Goal: Book appointment/travel/reservation

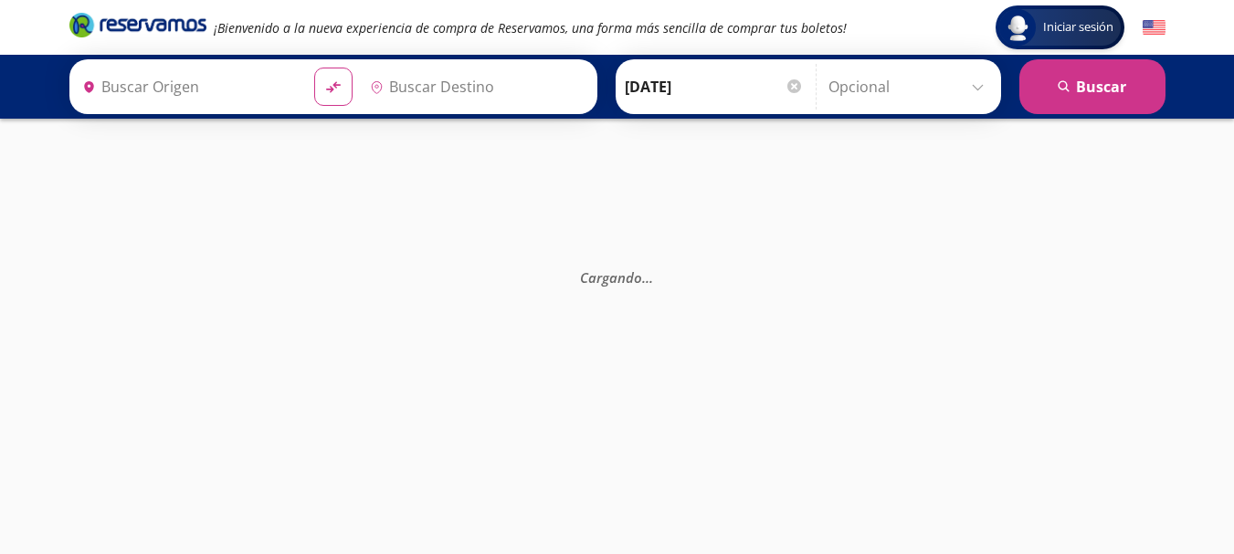
type input "[GEOGRAPHIC_DATA], [GEOGRAPHIC_DATA]"
type input "T Zapopan de Vallarta Plus y Tepic Plus, [GEOGRAPHIC_DATA]"
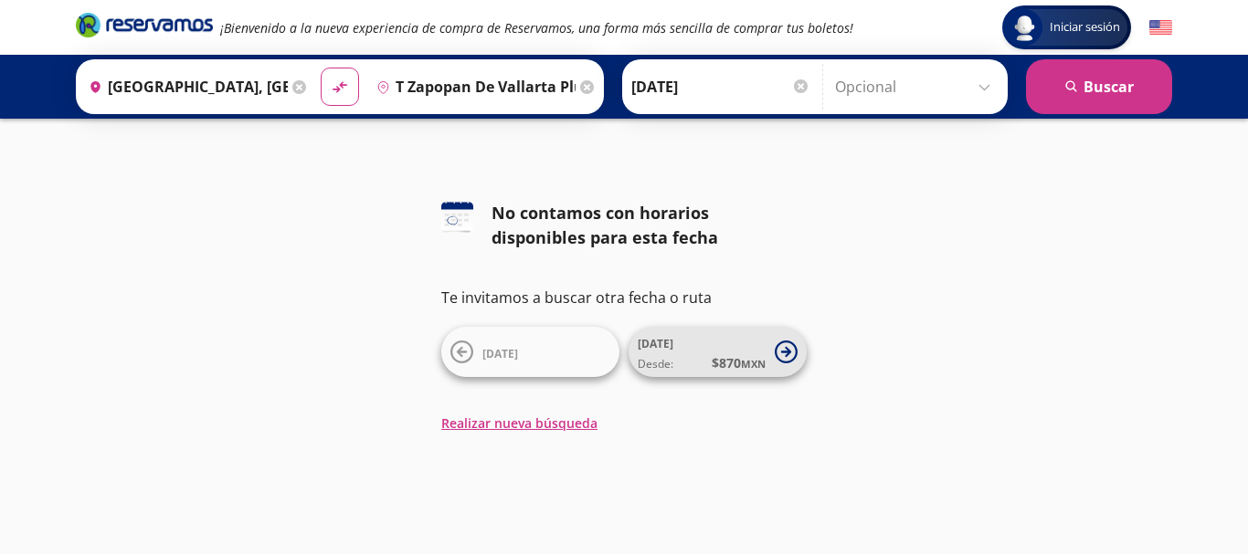
click at [789, 349] on icon at bounding box center [785, 352] width 23 height 23
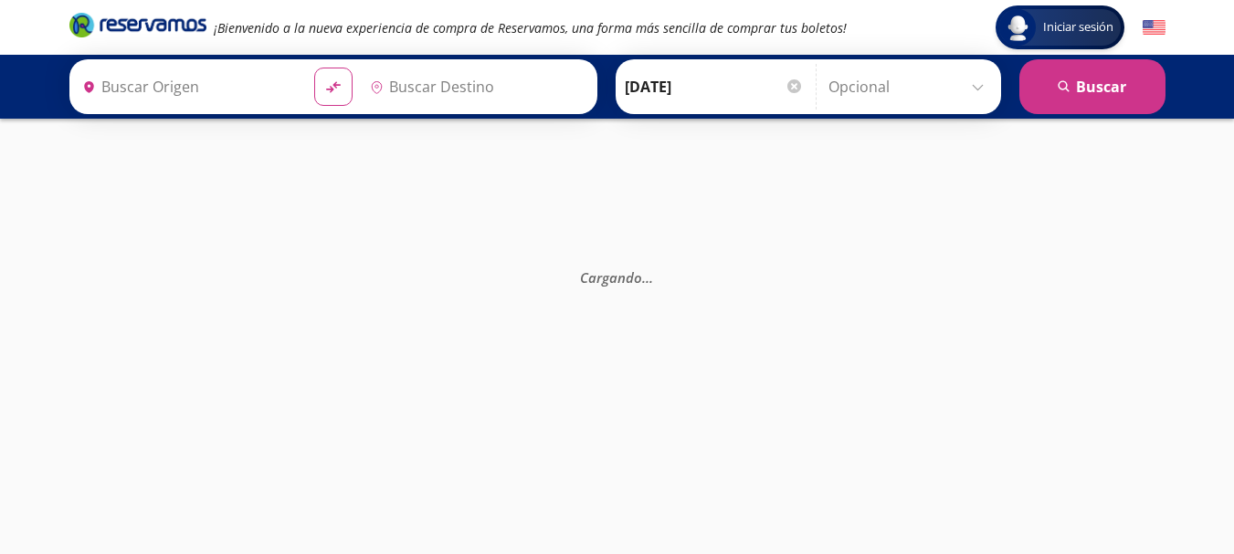
type input "[GEOGRAPHIC_DATA], [GEOGRAPHIC_DATA]"
type input "T Zapopan de Vallarta Plus y Tepic Plus, [GEOGRAPHIC_DATA]"
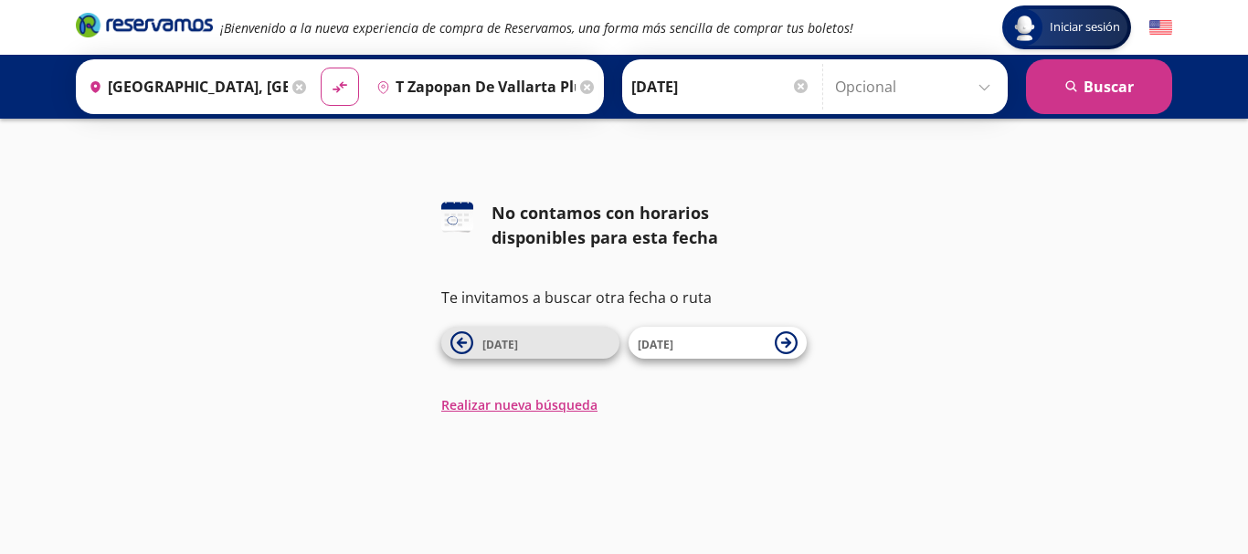
click at [460, 347] on icon at bounding box center [462, 343] width 10 height 10
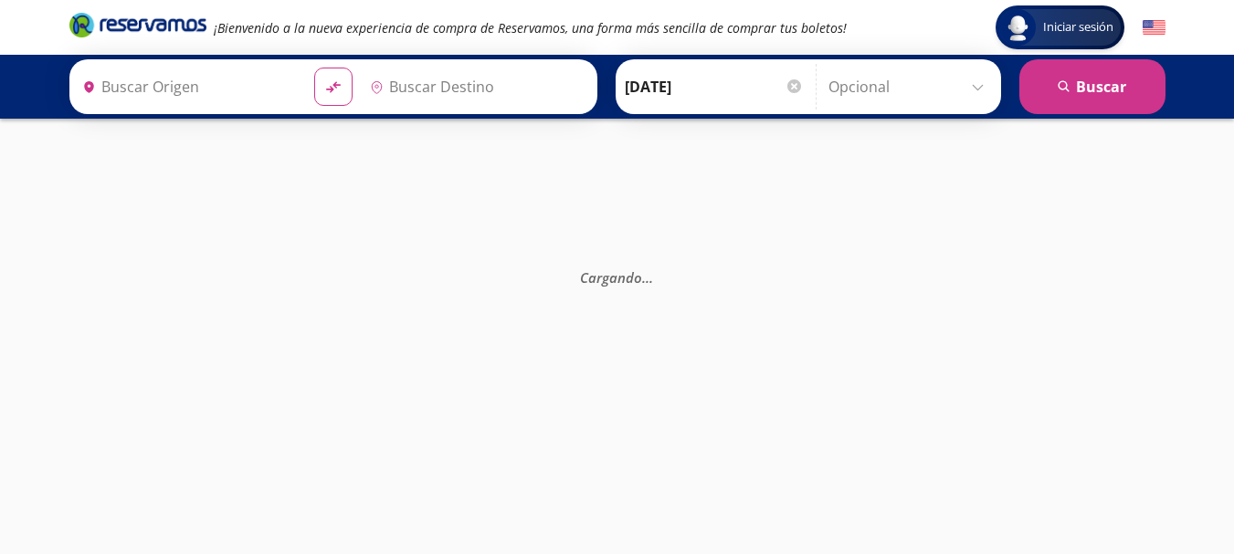
type input "[GEOGRAPHIC_DATA], [GEOGRAPHIC_DATA]"
type input "T Zapopan de Vallarta Plus y Tepic Plus, [GEOGRAPHIC_DATA]"
